Goal: Information Seeking & Learning: Learn about a topic

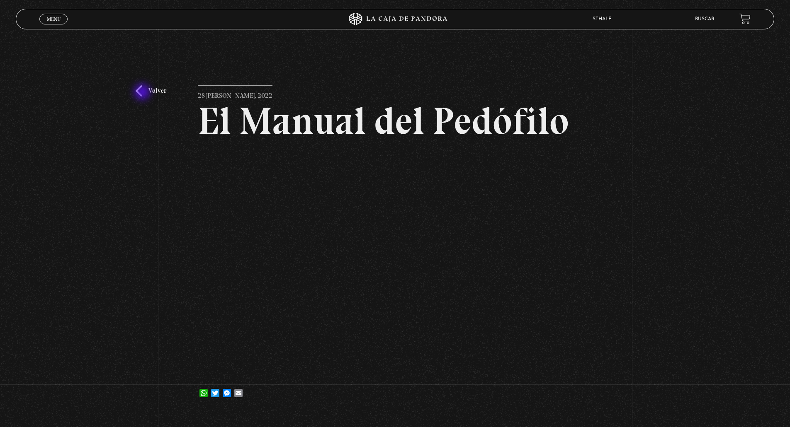
click at [143, 93] on link "Volver" at bounding box center [151, 90] width 31 height 11
click at [137, 90] on link "Volver" at bounding box center [151, 90] width 31 height 11
